Goal: Task Accomplishment & Management: Manage account settings

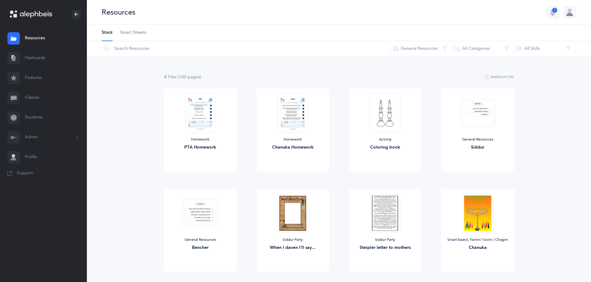
click at [42, 39] on link "Resources" at bounding box center [43, 39] width 87 height 20
click at [32, 37] on link "Resources" at bounding box center [43, 39] width 87 height 20
click at [432, 51] on button "General Resources" at bounding box center [421, 48] width 62 height 15
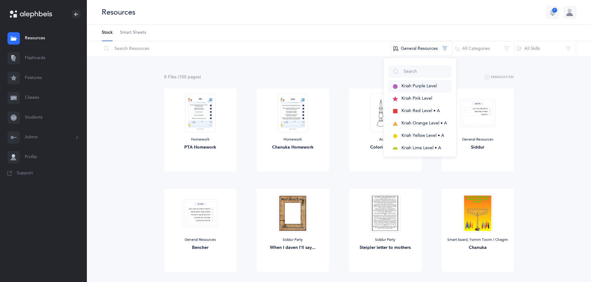
click at [411, 88] on span "Kriah Purple Level" at bounding box center [418, 86] width 35 height 5
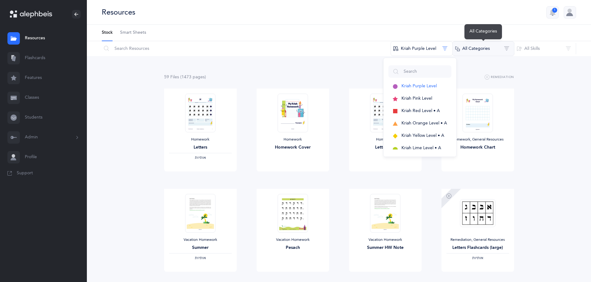
click at [492, 49] on button "All Categories" at bounding box center [483, 48] width 62 height 15
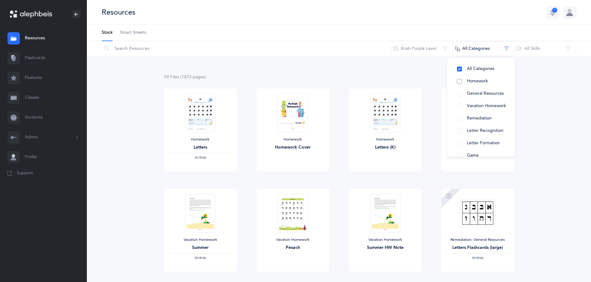
click at [476, 81] on span "Homework" at bounding box center [477, 81] width 21 height 5
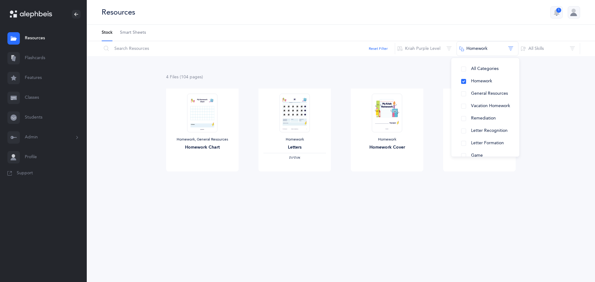
click at [42, 37] on link "Resources" at bounding box center [43, 39] width 87 height 20
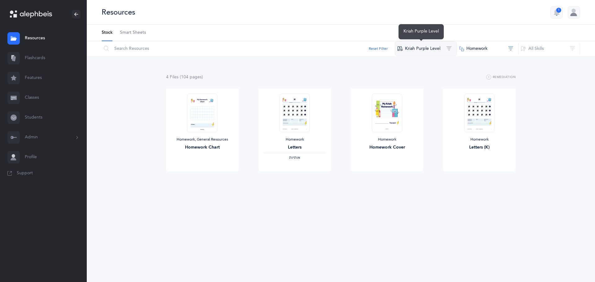
click at [423, 46] on button "Kriah Purple Level" at bounding box center [426, 48] width 62 height 15
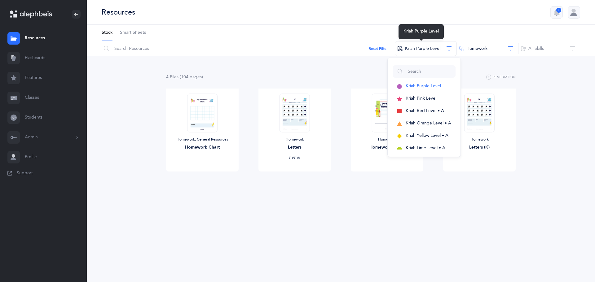
click at [448, 21] on div "Resources 1" at bounding box center [341, 12] width 508 height 25
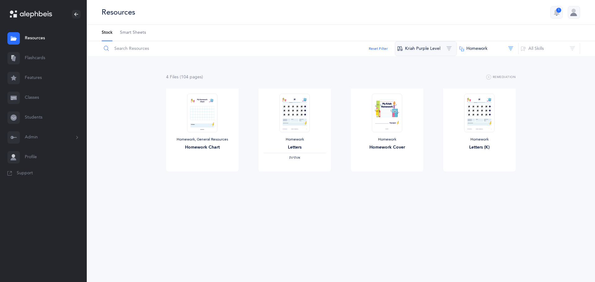
click at [398, 48] on div "Reset Filter Kriah Purple Level Kriah Purple Level Kriah Pink Level Kriah Red L…" at bounding box center [341, 48] width 508 height 15
click at [379, 49] on button "Reset Filter" at bounding box center [378, 49] width 19 height 6
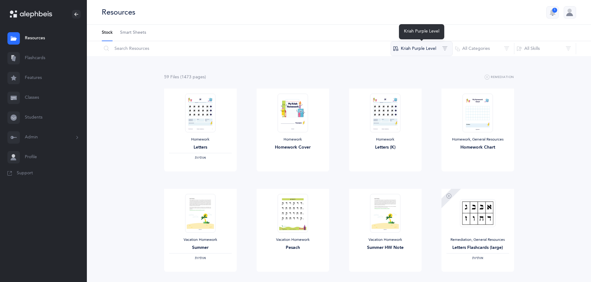
click at [445, 46] on button "Kriah Purple Level" at bounding box center [421, 48] width 62 height 15
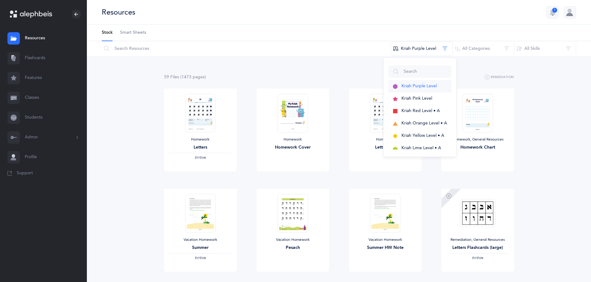
click at [423, 85] on span "Kriah Purple Level" at bounding box center [418, 86] width 35 height 5
click at [489, 51] on button "All Categories" at bounding box center [483, 48] width 62 height 15
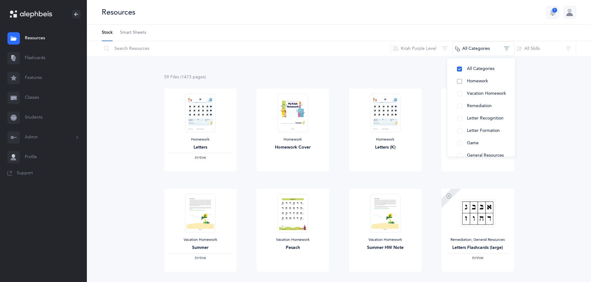
click at [482, 80] on span "Homework" at bounding box center [477, 81] width 21 height 5
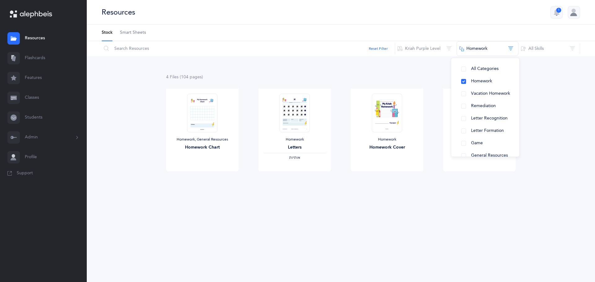
click at [554, 71] on div "4 File s (104 page s ) Remediation Homework, General Resources Homework Chart V…" at bounding box center [341, 135] width 508 height 158
click at [477, 179] on span "View" at bounding box center [480, 178] width 10 height 6
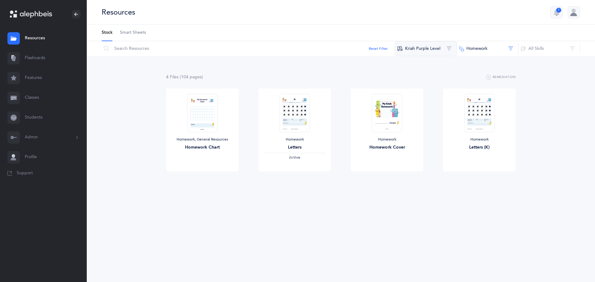
click at [416, 52] on button "Kriah Purple Level" at bounding box center [426, 48] width 62 height 15
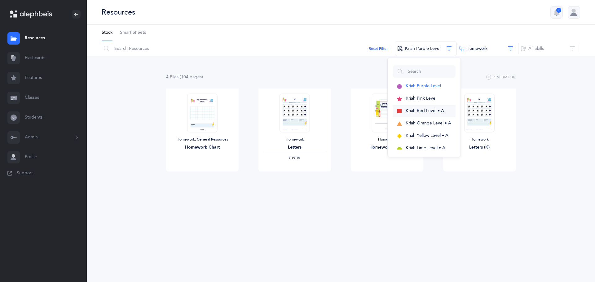
click at [414, 110] on span "Kriah Red Level • A" at bounding box center [425, 110] width 38 height 5
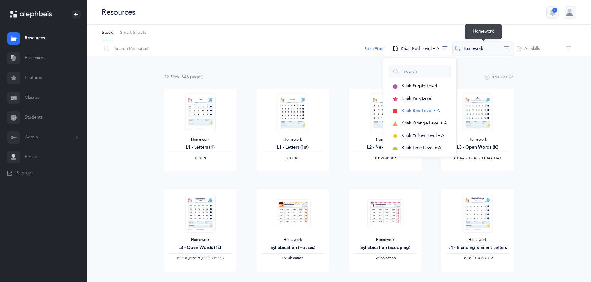
click at [485, 55] on button "Homework" at bounding box center [483, 48] width 62 height 15
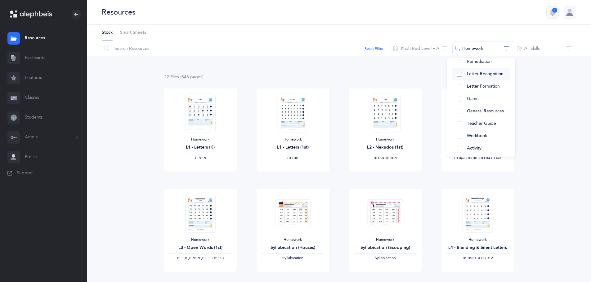
scroll to position [62, 0]
click at [477, 121] on button "Teacher Guide" at bounding box center [481, 123] width 58 height 12
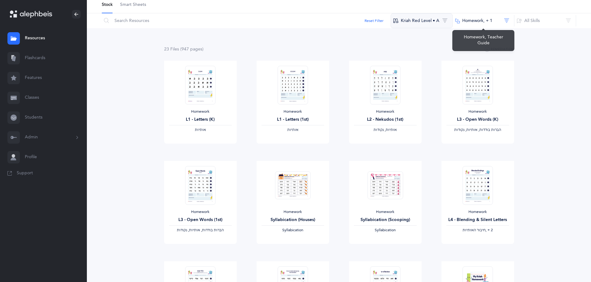
click at [426, 17] on button "Kriah Red Level • A" at bounding box center [421, 20] width 62 height 15
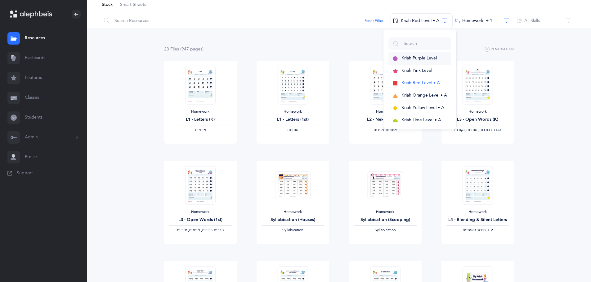
click at [412, 58] on span "Kriah Purple Level" at bounding box center [418, 58] width 35 height 5
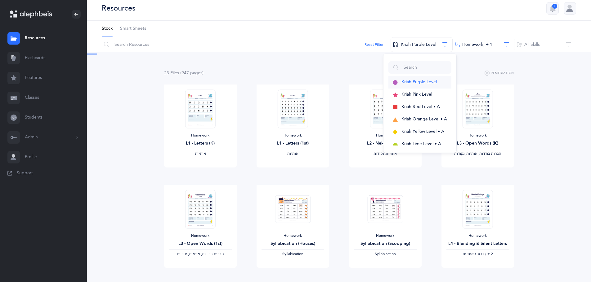
scroll to position [0, 0]
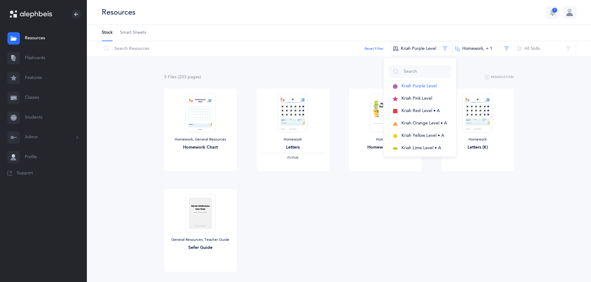
click at [348, 60] on div "5 File s (203 page s ) Remediation Homework, General Resources Homework Chart V…" at bounding box center [339, 185] width 504 height 258
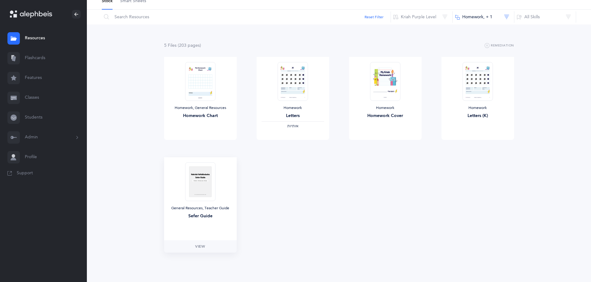
scroll to position [32, 0]
click at [199, 248] on span "View" at bounding box center [200, 247] width 10 height 6
click at [35, 59] on link "Flashcards" at bounding box center [43, 58] width 87 height 20
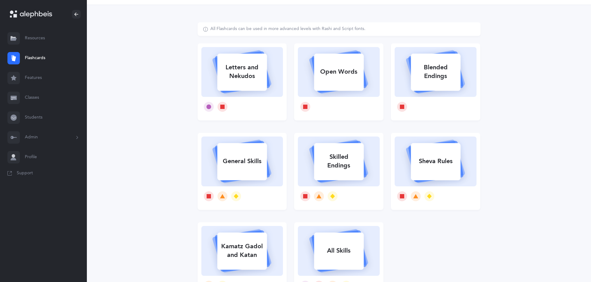
scroll to position [31, 0]
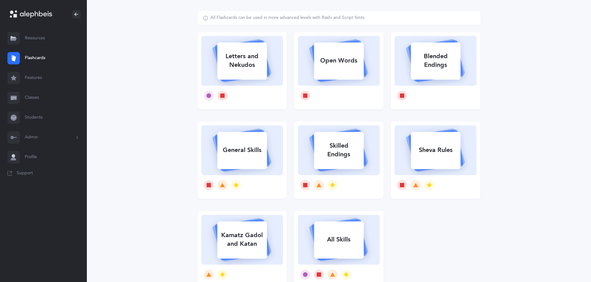
click at [252, 68] on div "Letters and Nekudos" at bounding box center [242, 60] width 50 height 25
select select
select select "single"
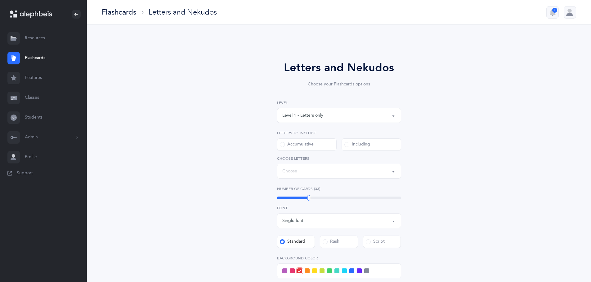
select select "27"
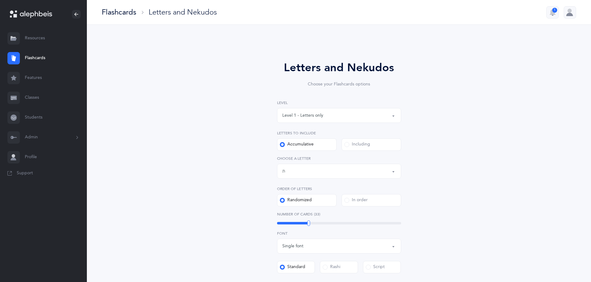
click at [44, 37] on link "Resources" at bounding box center [43, 39] width 87 height 20
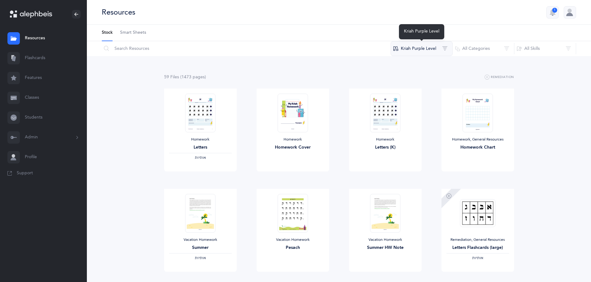
click at [423, 51] on button "Kriah Purple Level" at bounding box center [421, 48] width 62 height 15
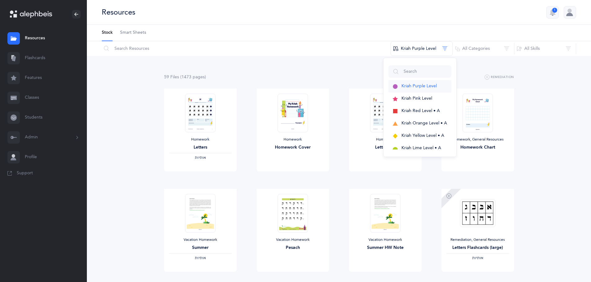
click at [418, 87] on span "Kriah Purple Level" at bounding box center [418, 86] width 35 height 5
click at [493, 51] on button "All Categories" at bounding box center [483, 48] width 62 height 15
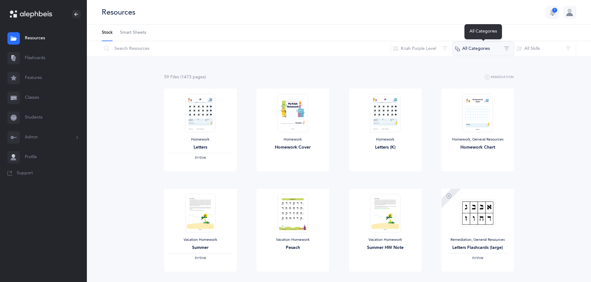
click at [492, 51] on button "All Categories" at bounding box center [483, 48] width 62 height 15
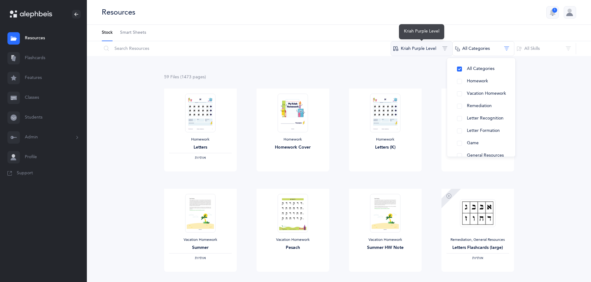
click at [414, 48] on button "Kriah Purple Level" at bounding box center [421, 48] width 62 height 15
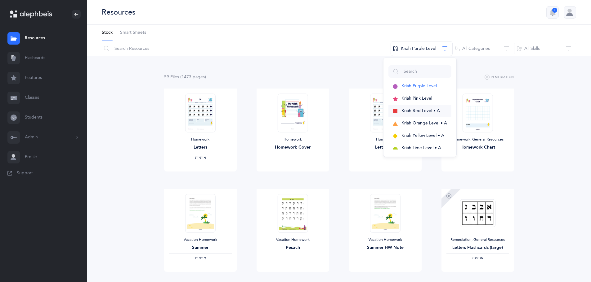
click at [420, 108] on span "Kriah Red Level • A" at bounding box center [420, 110] width 38 height 5
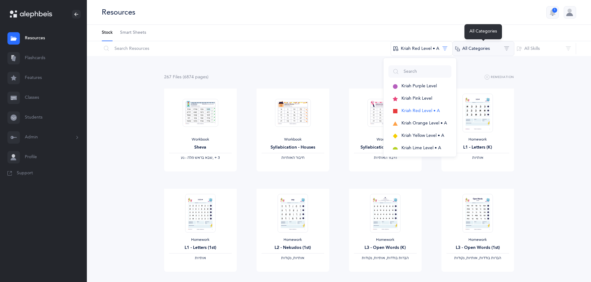
click at [473, 52] on button "All Categories" at bounding box center [483, 48] width 62 height 15
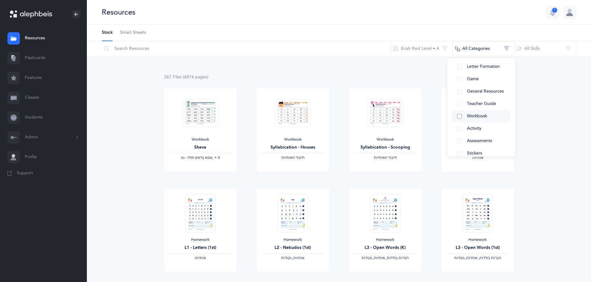
scroll to position [90, 0]
click at [482, 133] on span "Assessments" at bounding box center [479, 133] width 25 height 5
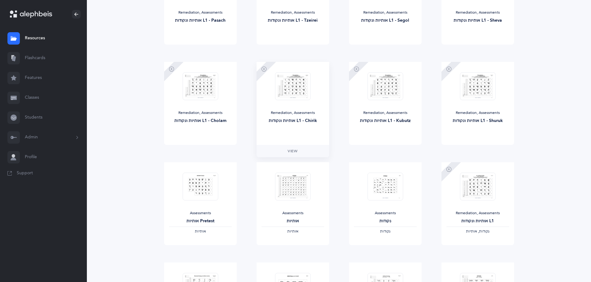
scroll to position [155, 0]
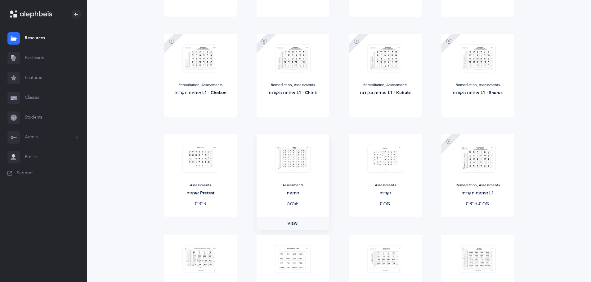
click at [293, 221] on span "View" at bounding box center [292, 224] width 10 height 6
click at [31, 95] on link "Classes" at bounding box center [43, 98] width 87 height 20
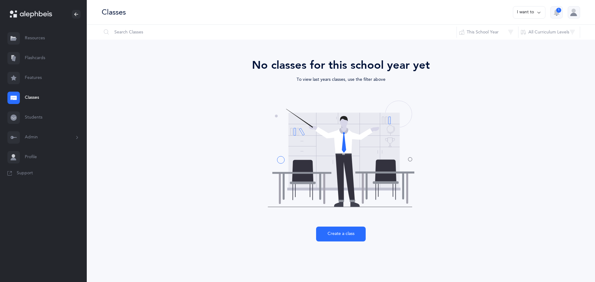
click at [522, 14] on button "I want to" at bounding box center [529, 12] width 33 height 12
click at [523, 13] on button "I want to" at bounding box center [529, 12] width 33 height 12
click at [483, 33] on button "This School Year" at bounding box center [488, 32] width 62 height 15
click at [485, 76] on span "[DATE] - [DATE]" at bounding box center [492, 77] width 31 height 5
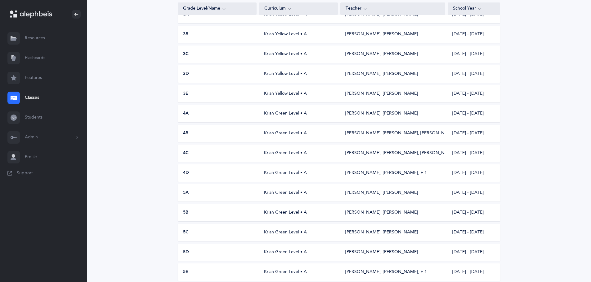
scroll to position [341, 0]
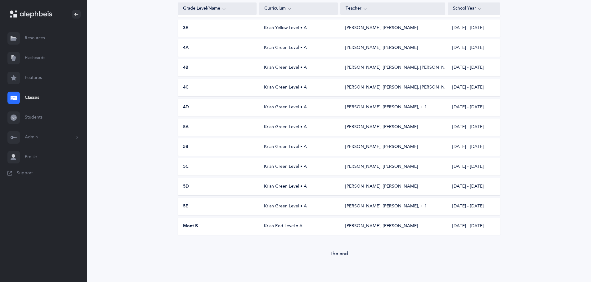
click at [222, 226] on div "Mont B" at bounding box center [217, 227] width 79 height 6
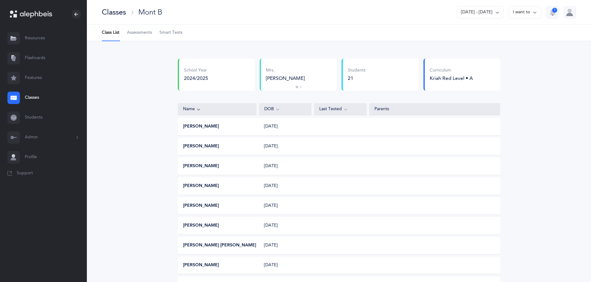
click at [149, 35] on span "Assessments" at bounding box center [139, 33] width 25 height 6
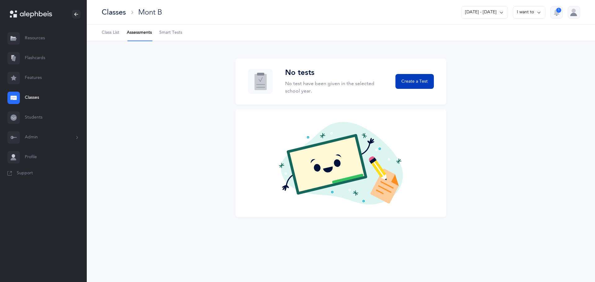
click at [420, 78] on span "Create a Test" at bounding box center [414, 81] width 26 height 7
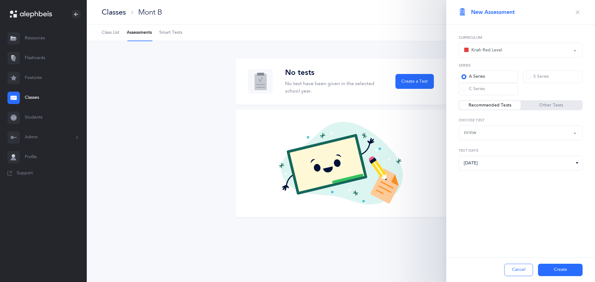
click at [546, 271] on button "Create" at bounding box center [560, 270] width 45 height 12
click at [546, 53] on div "Kriah Red Level" at bounding box center [520, 50] width 113 height 11
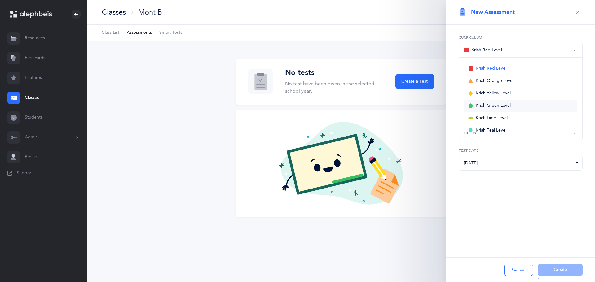
scroll to position [22, 0]
click at [497, 123] on span "Kriah Purple Level" at bounding box center [493, 121] width 35 height 6
select select "1"
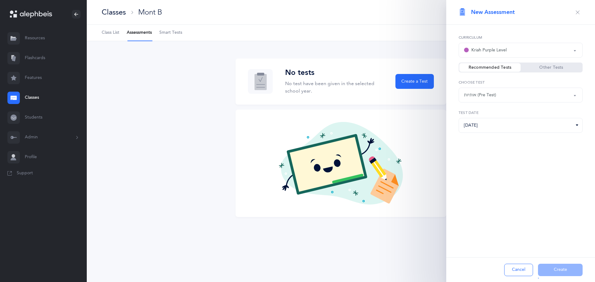
click at [525, 94] on div "אותיות (Pre Test)" at bounding box center [520, 95] width 113 height 11
click at [527, 53] on div "Kriah Purple Level" at bounding box center [520, 50] width 113 height 11
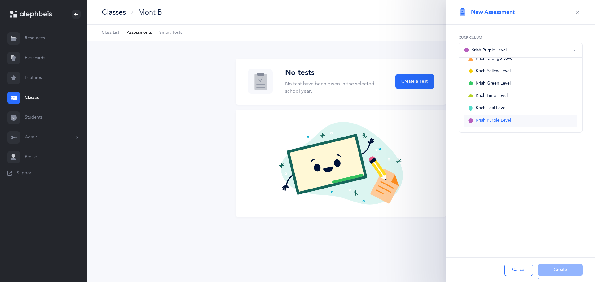
click at [471, 126] on link "Kriah Purple Level" at bounding box center [520, 121] width 113 height 12
select select "1"
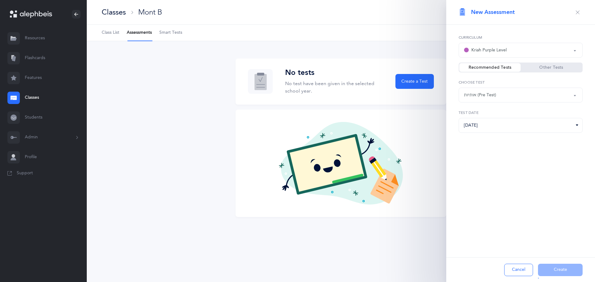
click at [525, 266] on button "Cancel" at bounding box center [518, 270] width 29 height 12
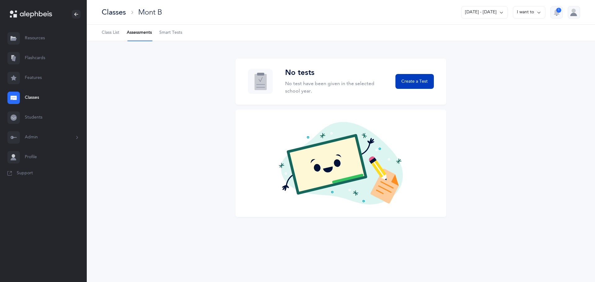
click at [403, 77] on button "Create a Test" at bounding box center [415, 81] width 38 height 15
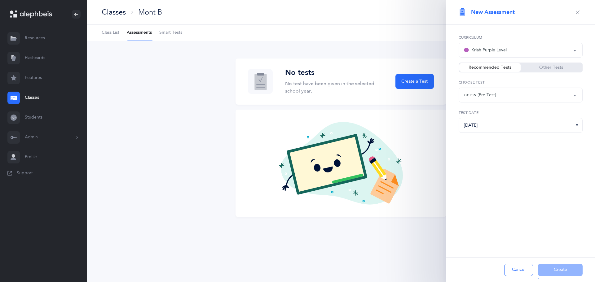
click at [554, 272] on div "Cancel Create" at bounding box center [520, 270] width 149 height 25
click at [576, 13] on icon "button" at bounding box center [577, 12] width 5 height 5
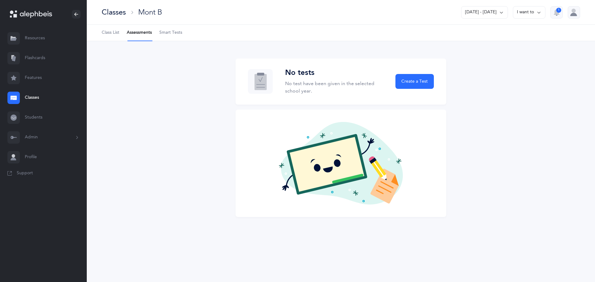
click at [114, 12] on div "Classes" at bounding box center [114, 12] width 24 height 10
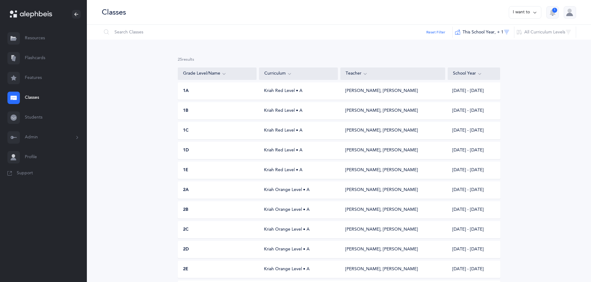
click at [209, 92] on div "1A" at bounding box center [217, 91] width 79 height 6
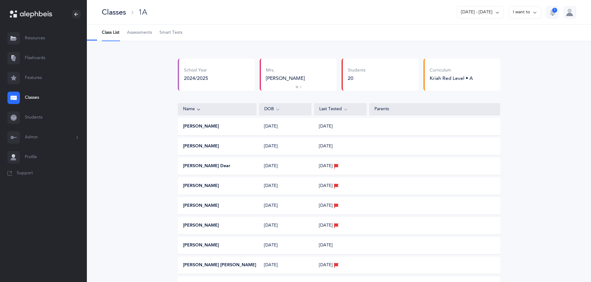
select select "8"
click at [150, 37] on link "Assessments" at bounding box center [139, 33] width 25 height 16
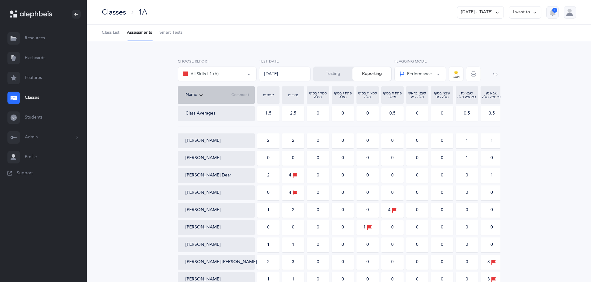
click at [340, 77] on button "Testing" at bounding box center [332, 74] width 39 height 14
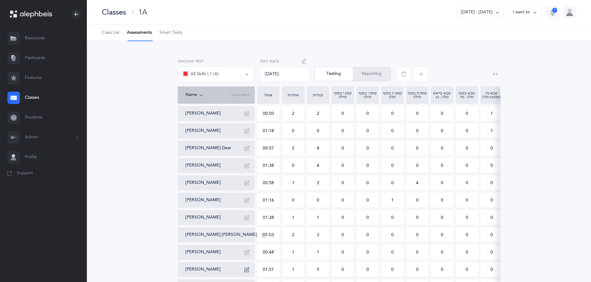
click at [421, 74] on icon "button" at bounding box center [420, 74] width 5 height 5
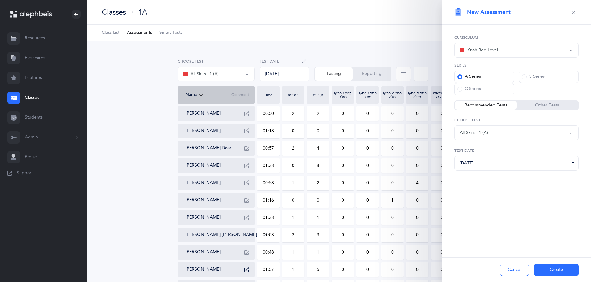
click at [552, 270] on button "Create" at bounding box center [556, 270] width 45 height 12
click at [570, 10] on button "button" at bounding box center [573, 12] width 10 height 10
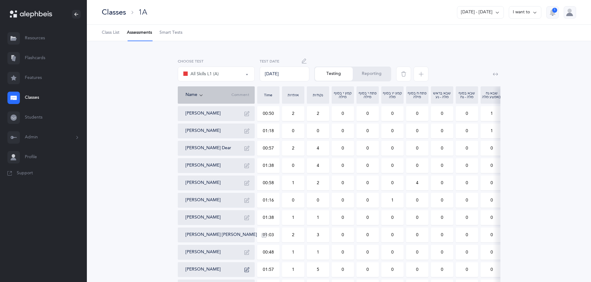
click at [216, 77] on div "All Skills L1 (A)" at bounding box center [201, 73] width 36 height 7
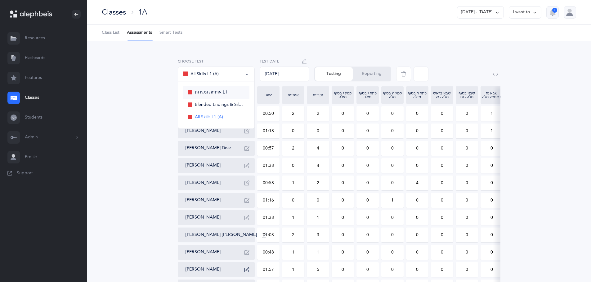
click at [218, 93] on span "אותיות ונקודות L1" at bounding box center [211, 93] width 33 height 6
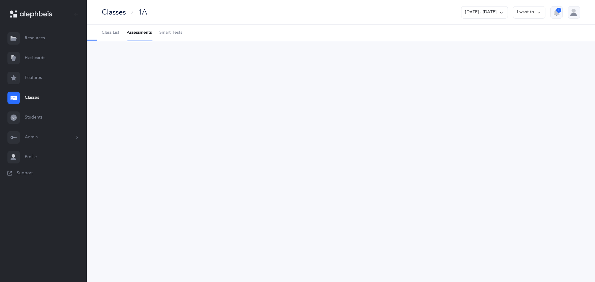
select select "4"
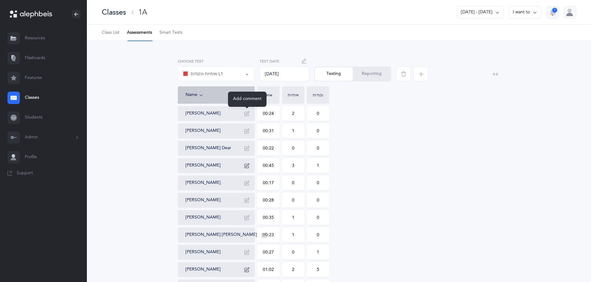
click at [247, 116] on icon "button" at bounding box center [246, 113] width 5 height 5
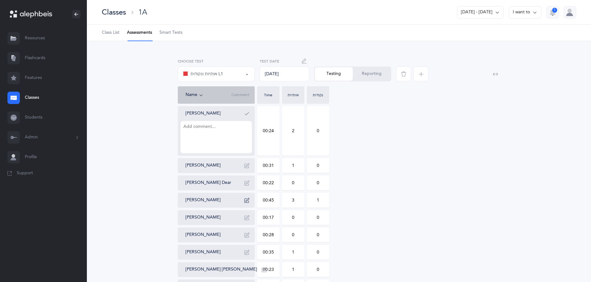
click at [247, 116] on icon "button" at bounding box center [246, 113] width 5 height 5
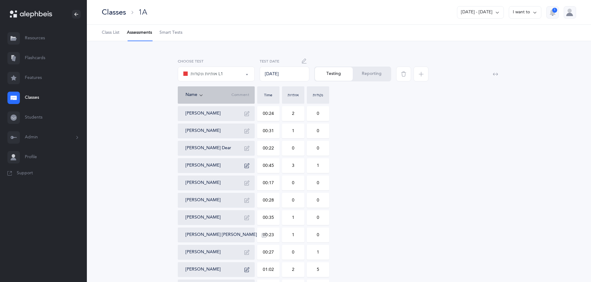
click at [341, 72] on div "Testing Reporting" at bounding box center [352, 74] width 77 height 15
click at [340, 73] on div "Testing Reporting" at bounding box center [352, 74] width 77 height 15
click at [371, 75] on button "Reporting" at bounding box center [371, 74] width 38 height 14
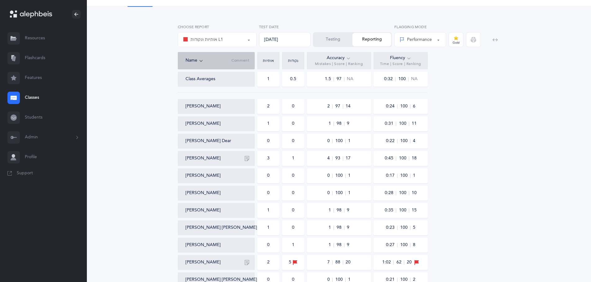
scroll to position [31, 0]
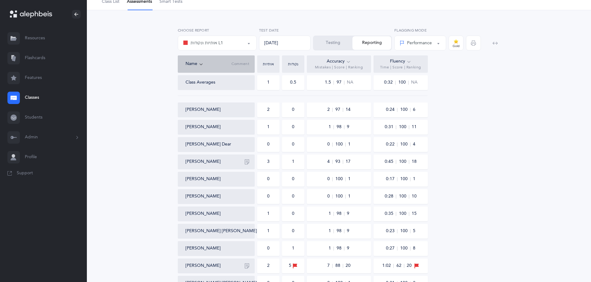
drag, startPoint x: 343, startPoint y: 163, endPoint x: 343, endPoint y: 167, distance: 4.0
click at [343, 164] on div "4 93 17" at bounding box center [339, 162] width 24 height 6
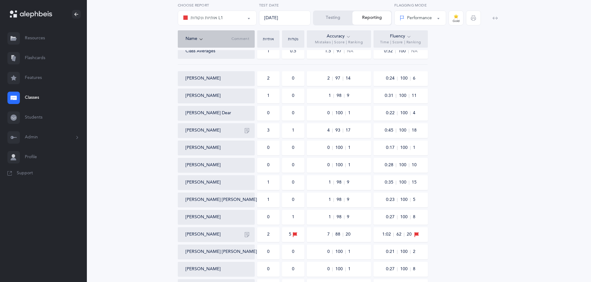
scroll to position [0, 0]
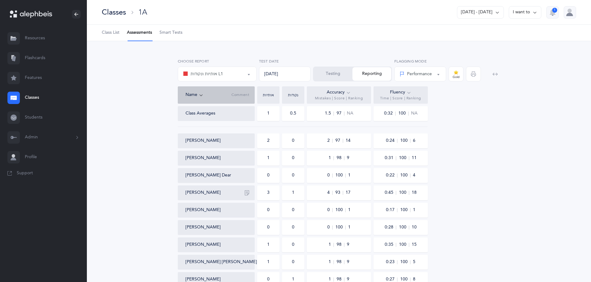
click at [328, 72] on button "Testing" at bounding box center [332, 74] width 39 height 14
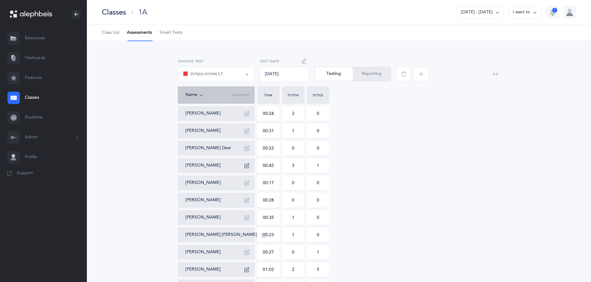
click at [176, 34] on span "Smart Tests" at bounding box center [170, 33] width 23 height 6
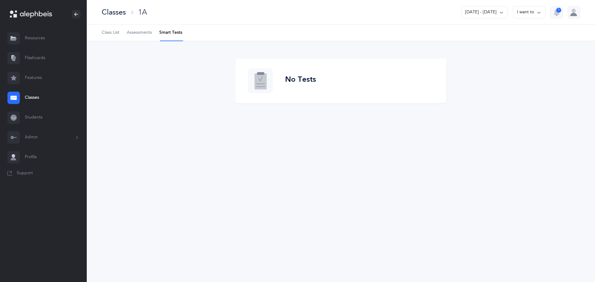
click at [133, 37] on link "Assessments" at bounding box center [139, 33] width 25 height 16
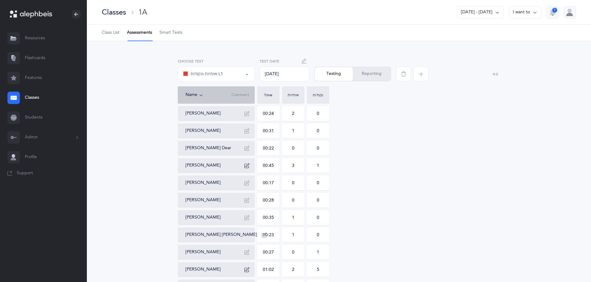
click at [532, 14] on icon at bounding box center [534, 12] width 5 height 7
click at [523, 31] on button "Print reports" at bounding box center [518, 31] width 34 height 11
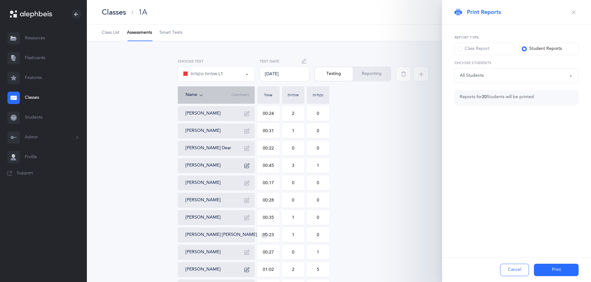
click at [545, 271] on button "Print" at bounding box center [556, 270] width 45 height 12
